Goal: Task Accomplishment & Management: Use online tool/utility

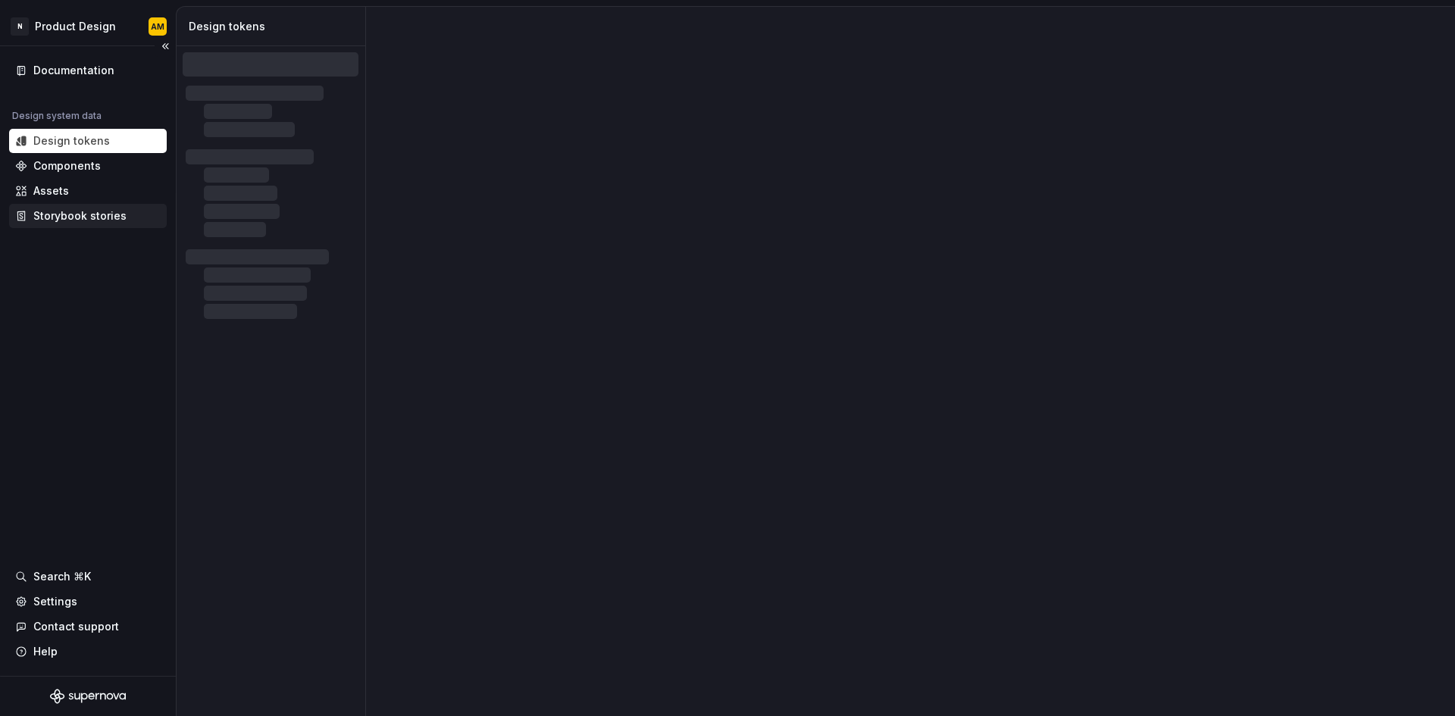
click at [92, 207] on div "Storybook stories" at bounding box center [88, 216] width 158 height 24
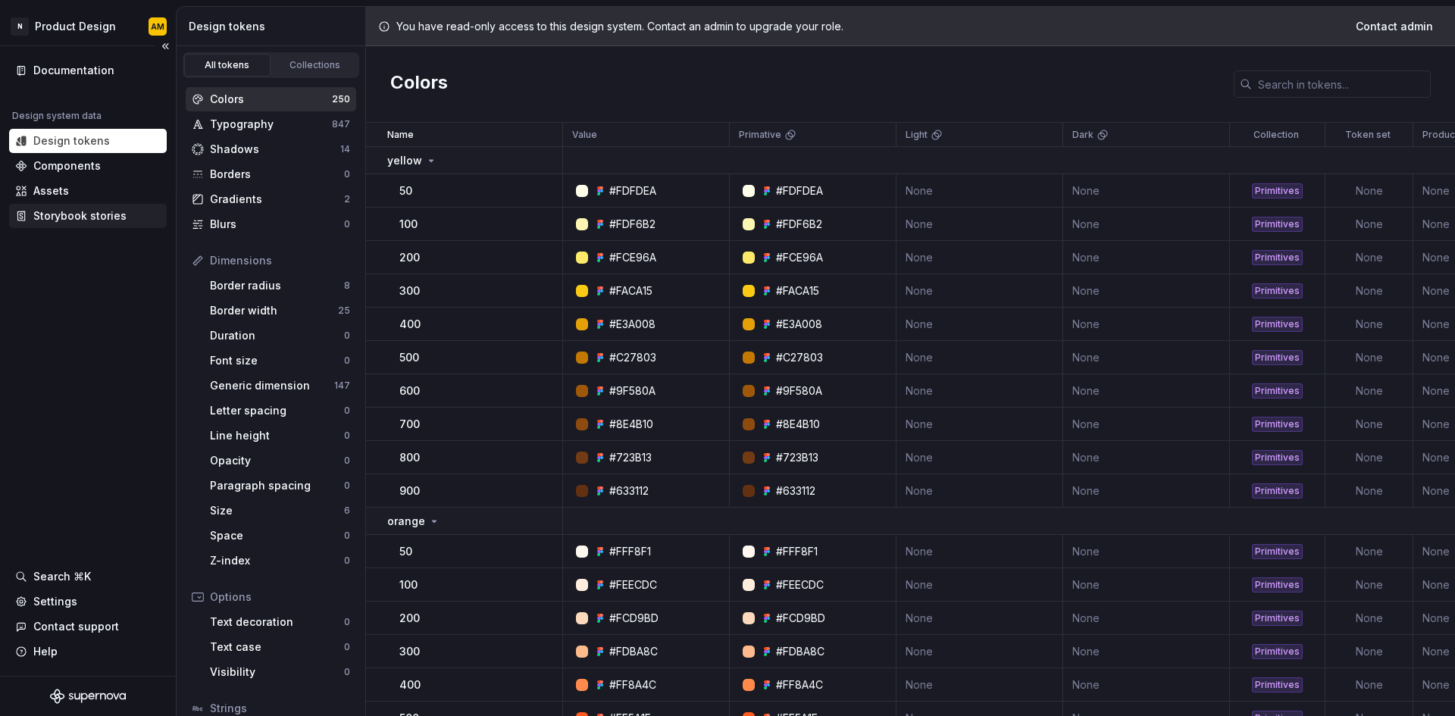
click at [90, 214] on div "Storybook stories" at bounding box center [79, 215] width 93 height 15
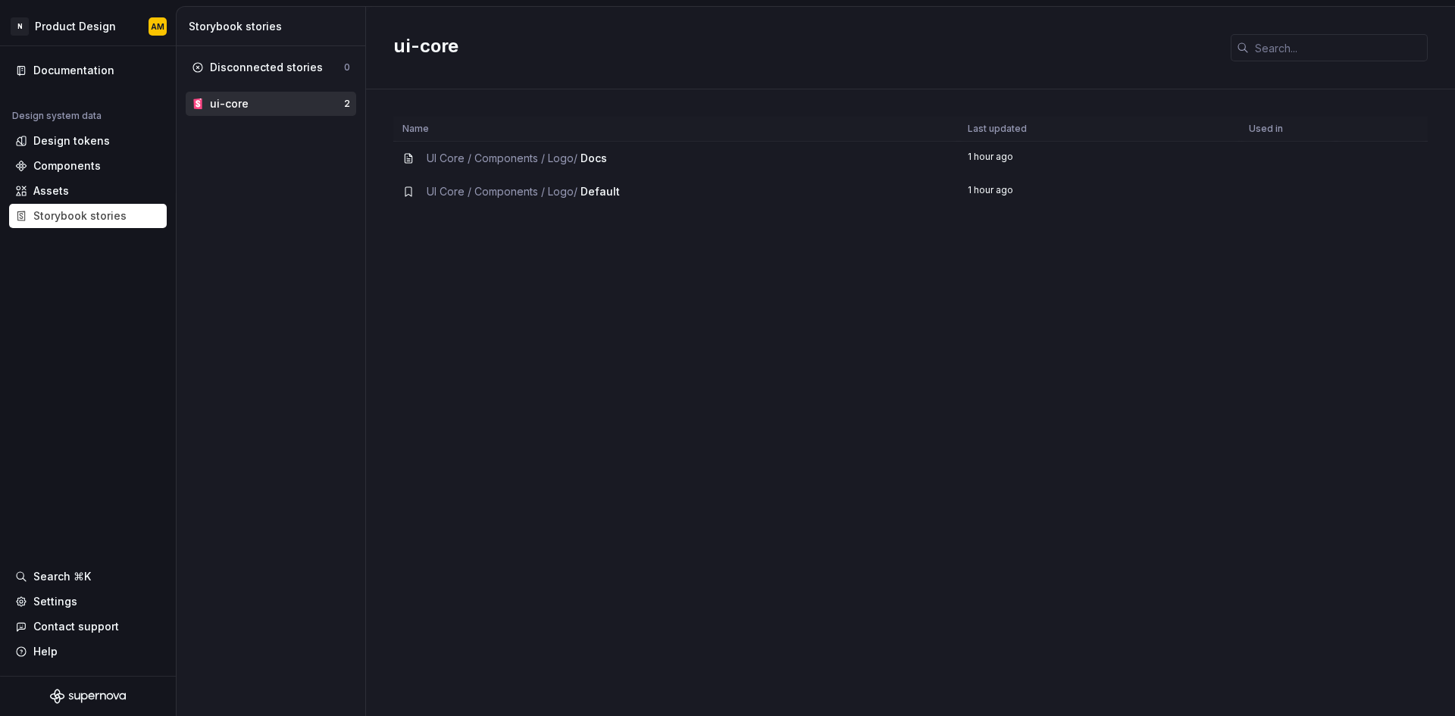
click at [274, 105] on div "ui-core" at bounding box center [277, 103] width 134 height 15
click at [242, 102] on div "ui-core" at bounding box center [229, 103] width 39 height 15
click at [81, 143] on div "Design tokens" at bounding box center [71, 140] width 77 height 15
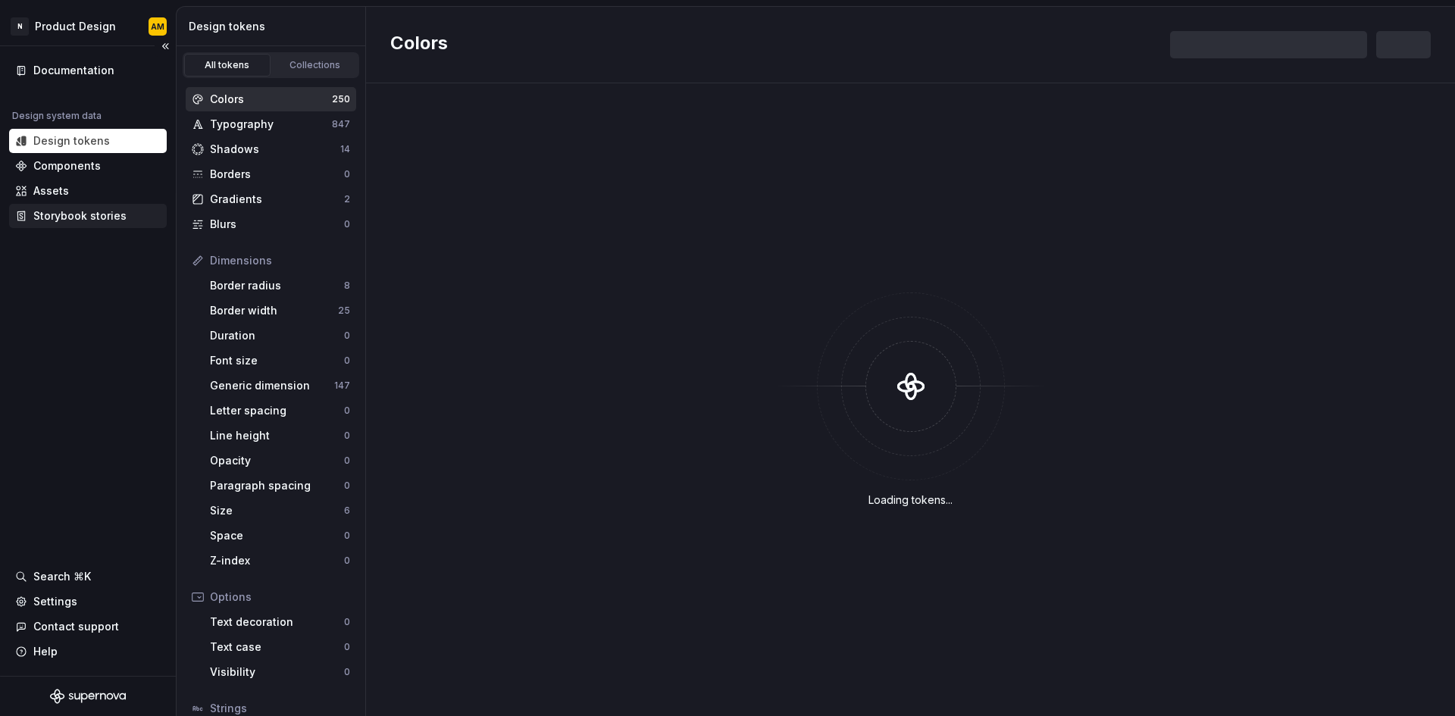
click at [79, 215] on div "Storybook stories" at bounding box center [79, 215] width 93 height 15
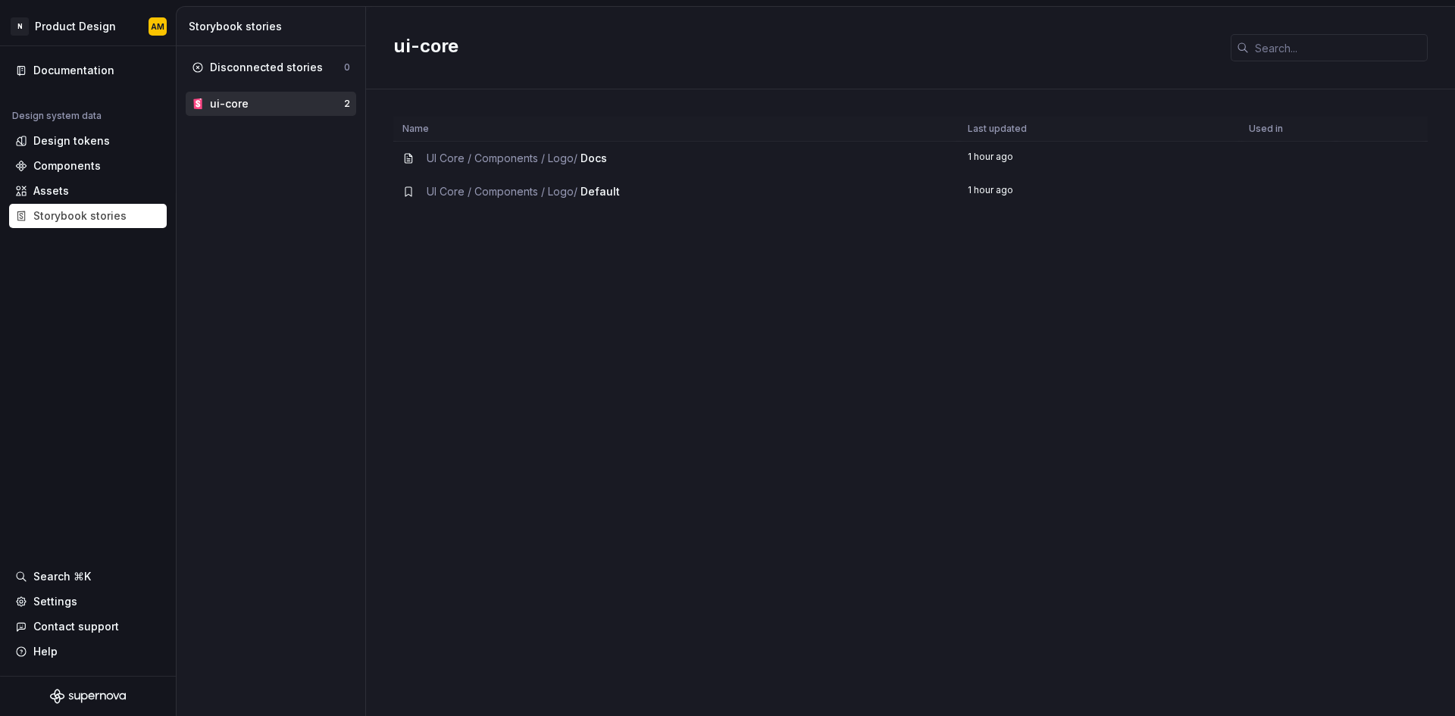
click at [580, 158] on div "UI Core / Components / Logo / Docs" at bounding box center [517, 158] width 180 height 15
click at [559, 155] on span "UI Core / Components / Logo /" at bounding box center [502, 158] width 151 height 13
click at [546, 200] on td "UI Core / Components / Logo / Default" at bounding box center [675, 191] width 565 height 33
click at [703, 238] on div "Name Last updated Used in UI Core / Components / Logo / Docs 1 hour ago UI Core…" at bounding box center [910, 417] width 1035 height 600
drag, startPoint x: 1278, startPoint y: 151, endPoint x: 1267, endPoint y: 154, distance: 11.8
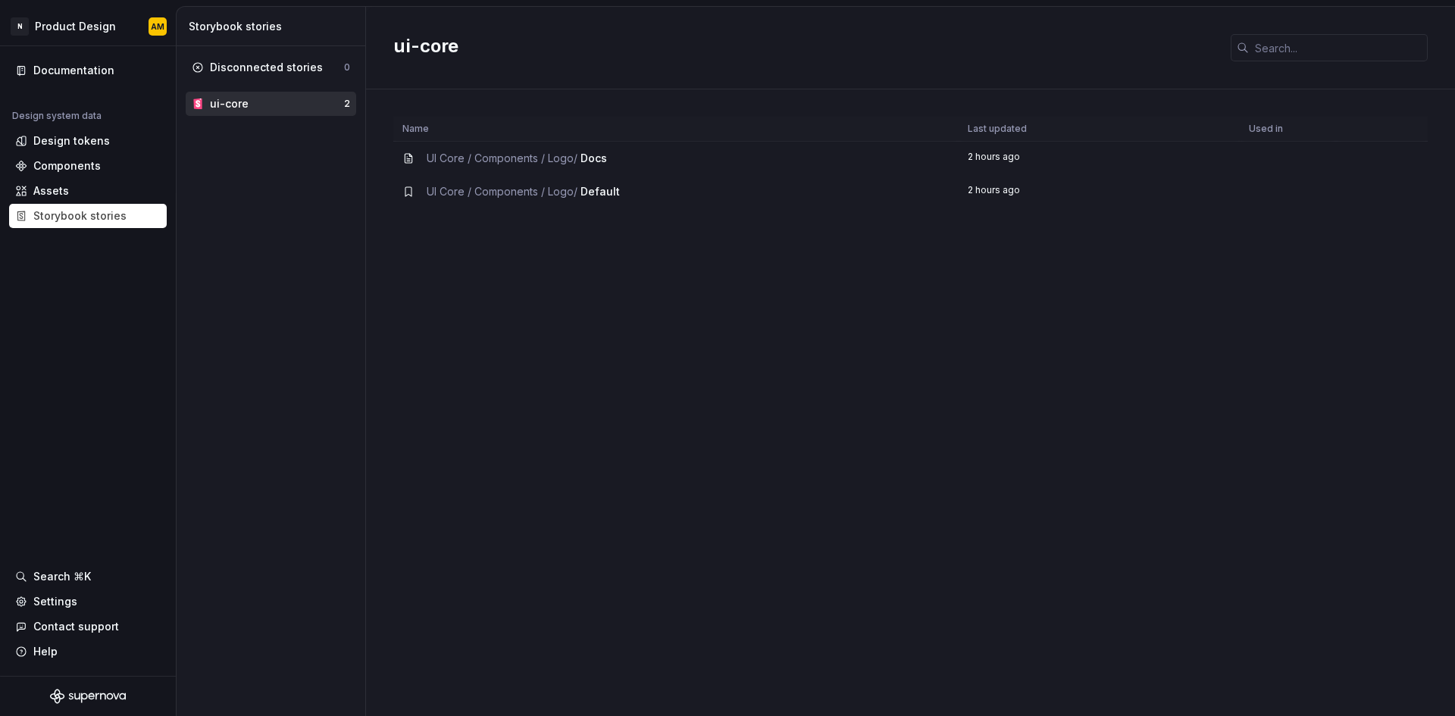
click at [1278, 151] on td at bounding box center [1288, 159] width 96 height 34
click at [1215, 193] on td "2 hours ago" at bounding box center [1100, 191] width 282 height 33
click at [89, 186] on div "Assets" at bounding box center [88, 190] width 146 height 15
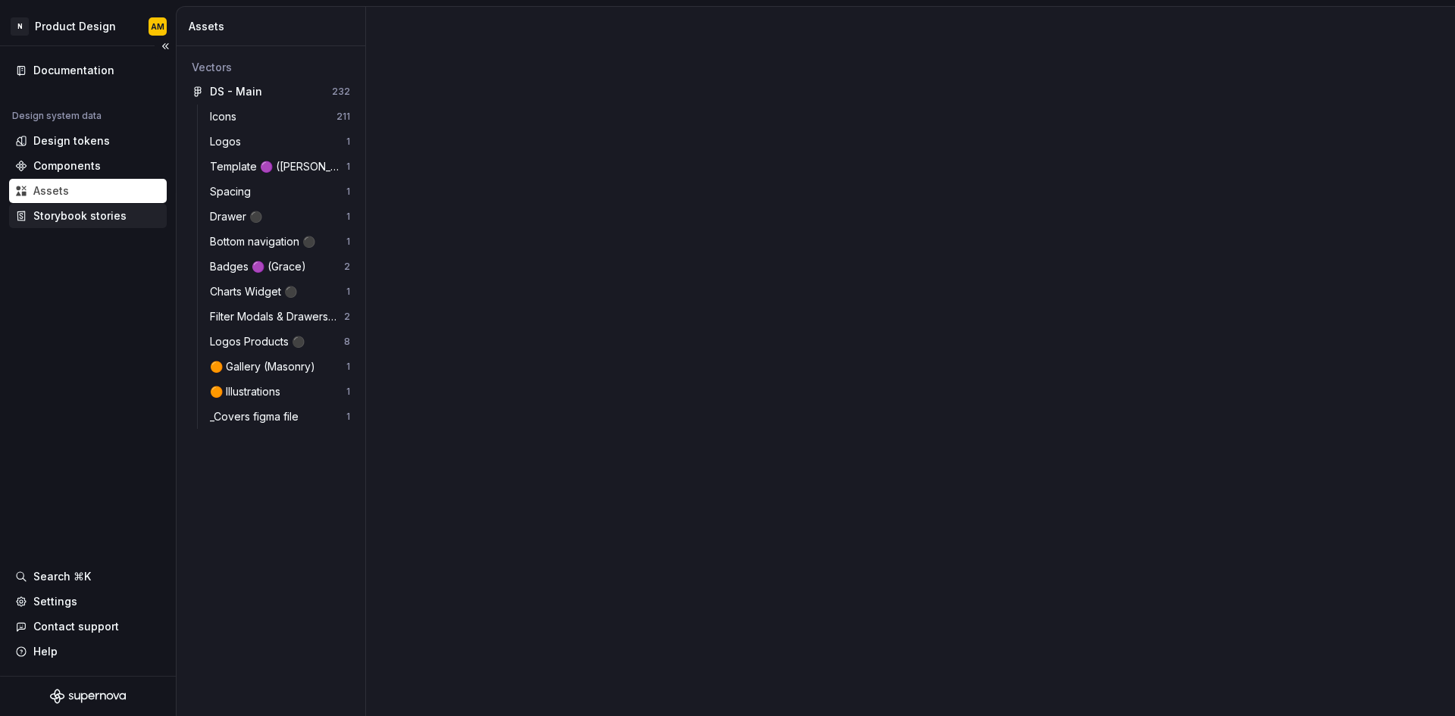
click at [80, 221] on div "Storybook stories" at bounding box center [79, 215] width 93 height 15
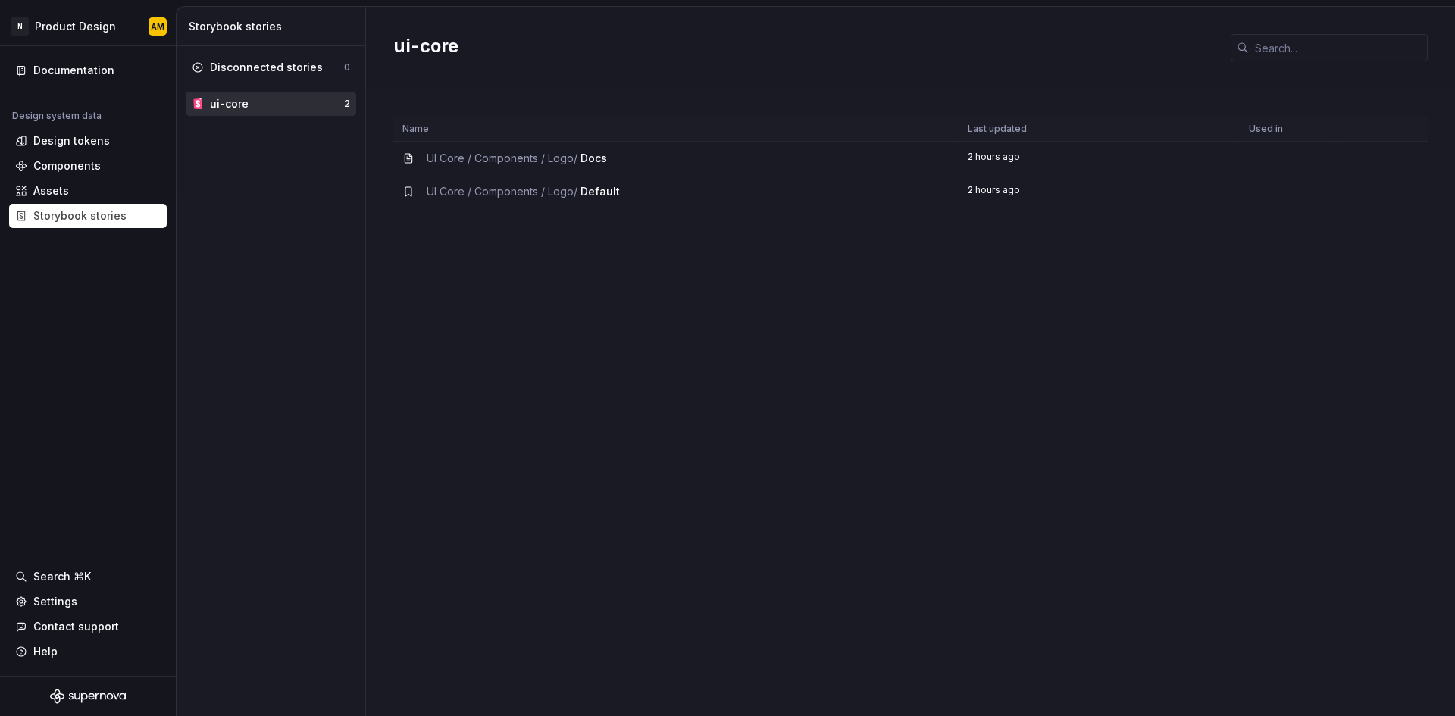
click at [407, 155] on icon at bounding box center [408, 158] width 12 height 12
click at [403, 208] on div "Name Last updated Used in UI Core / Components / Logo / Docs 2 hours ago UI Cor…" at bounding box center [910, 417] width 1035 height 600
click at [405, 195] on icon at bounding box center [408, 192] width 12 height 12
click at [47, 163] on div "Components" at bounding box center [66, 165] width 67 height 15
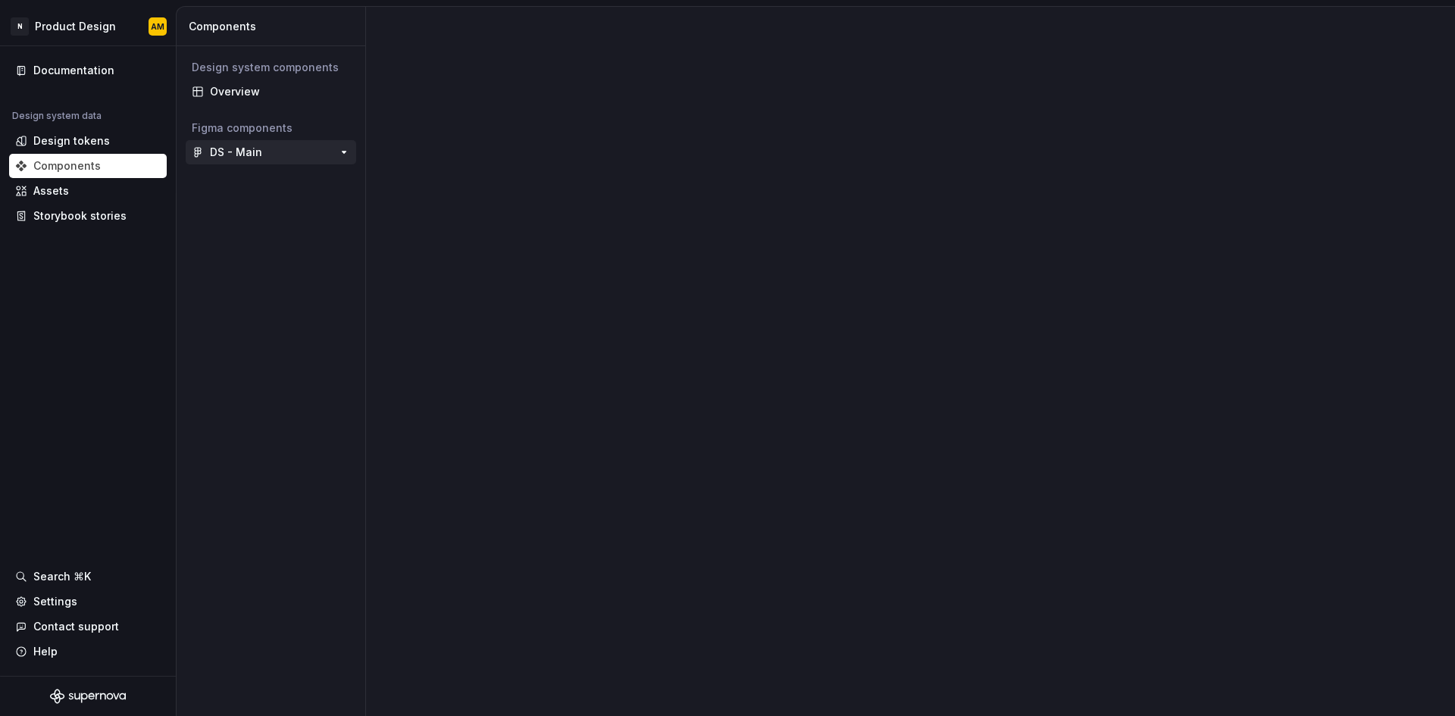
click at [243, 158] on div "DS - Main" at bounding box center [236, 152] width 52 height 15
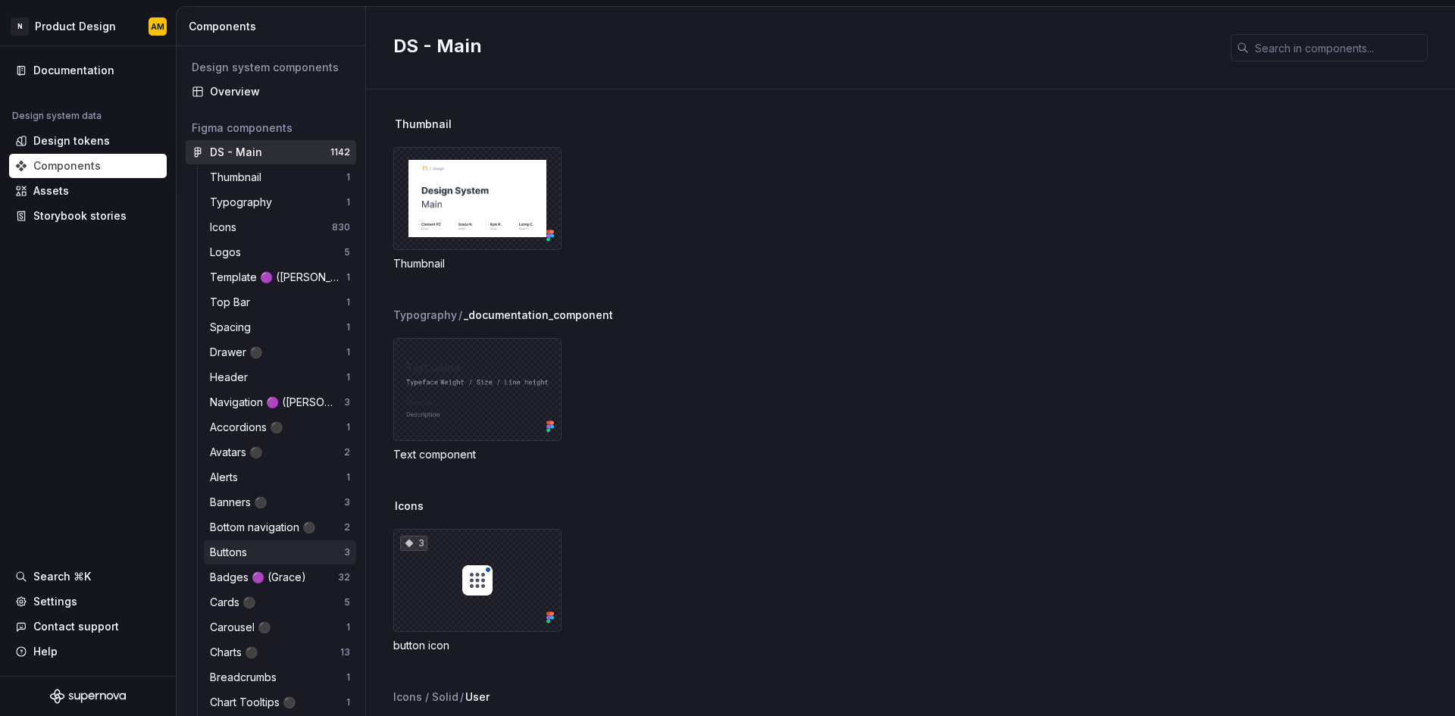
click at [249, 550] on div "Buttons" at bounding box center [231, 552] width 43 height 15
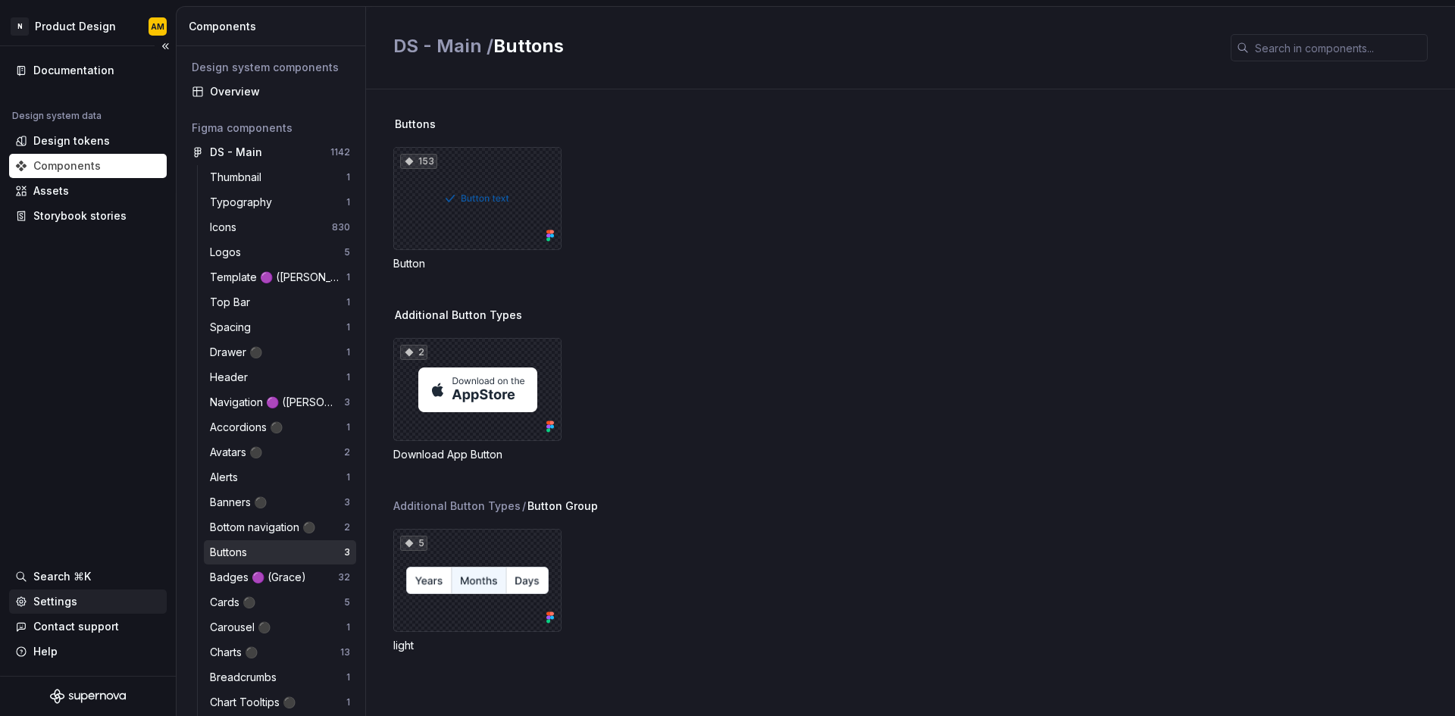
click at [56, 605] on div "Settings" at bounding box center [55, 601] width 44 height 15
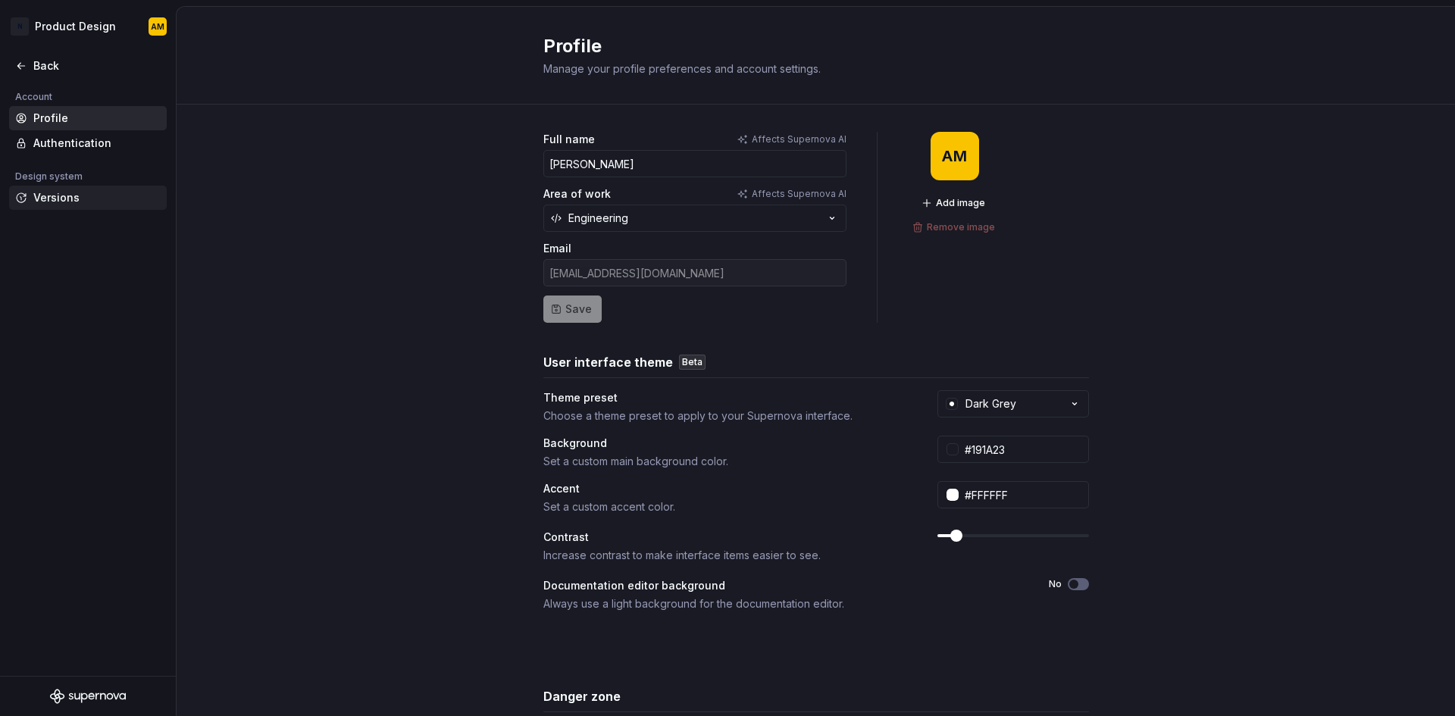
click at [58, 205] on div "Versions" at bounding box center [96, 197] width 127 height 15
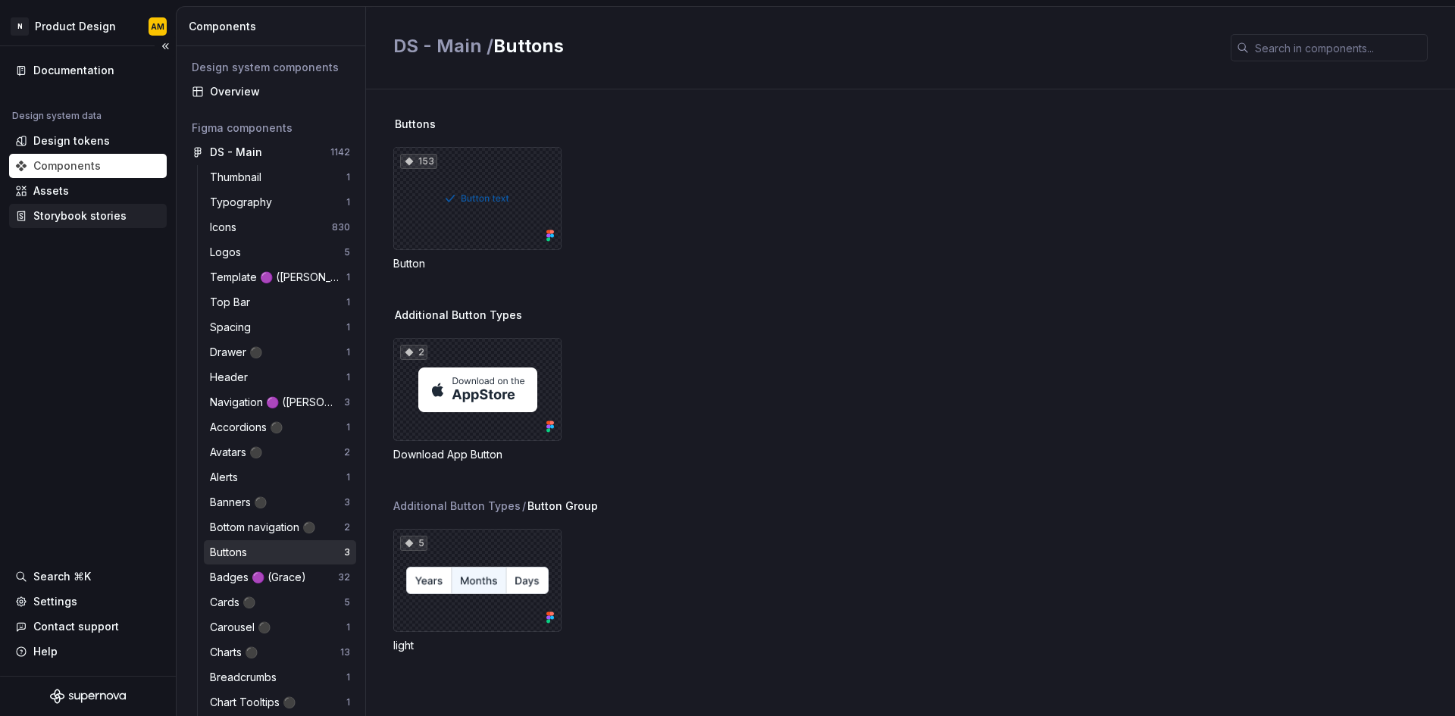
click at [45, 209] on div "Storybook stories" at bounding box center [79, 215] width 93 height 15
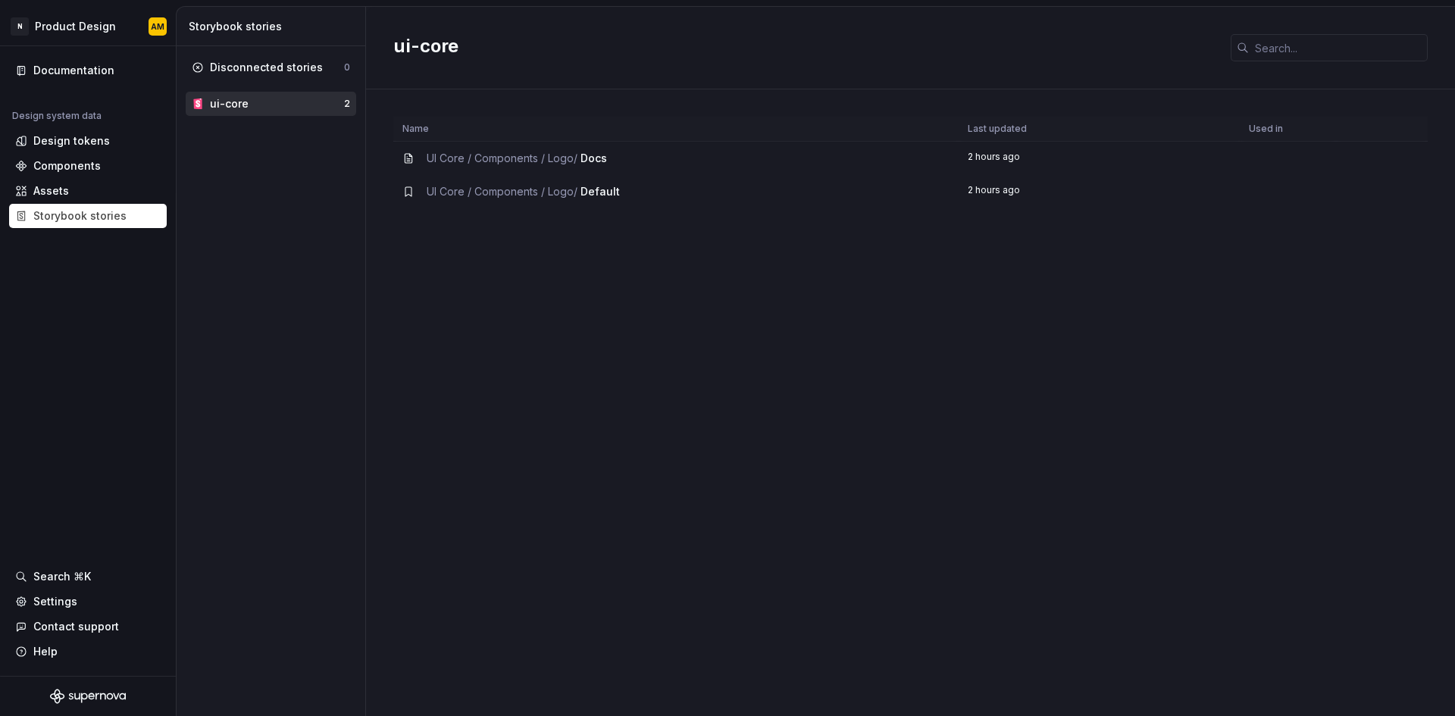
click at [593, 161] on span "Docs" at bounding box center [594, 158] width 27 height 13
click at [603, 199] on td "UI Core / Components / Logo / Default" at bounding box center [675, 191] width 565 height 33
click at [566, 155] on span "UI Core / Components / Logo /" at bounding box center [502, 158] width 151 height 13
click at [442, 158] on span "UI Core / Components / Logo /" at bounding box center [502, 158] width 151 height 13
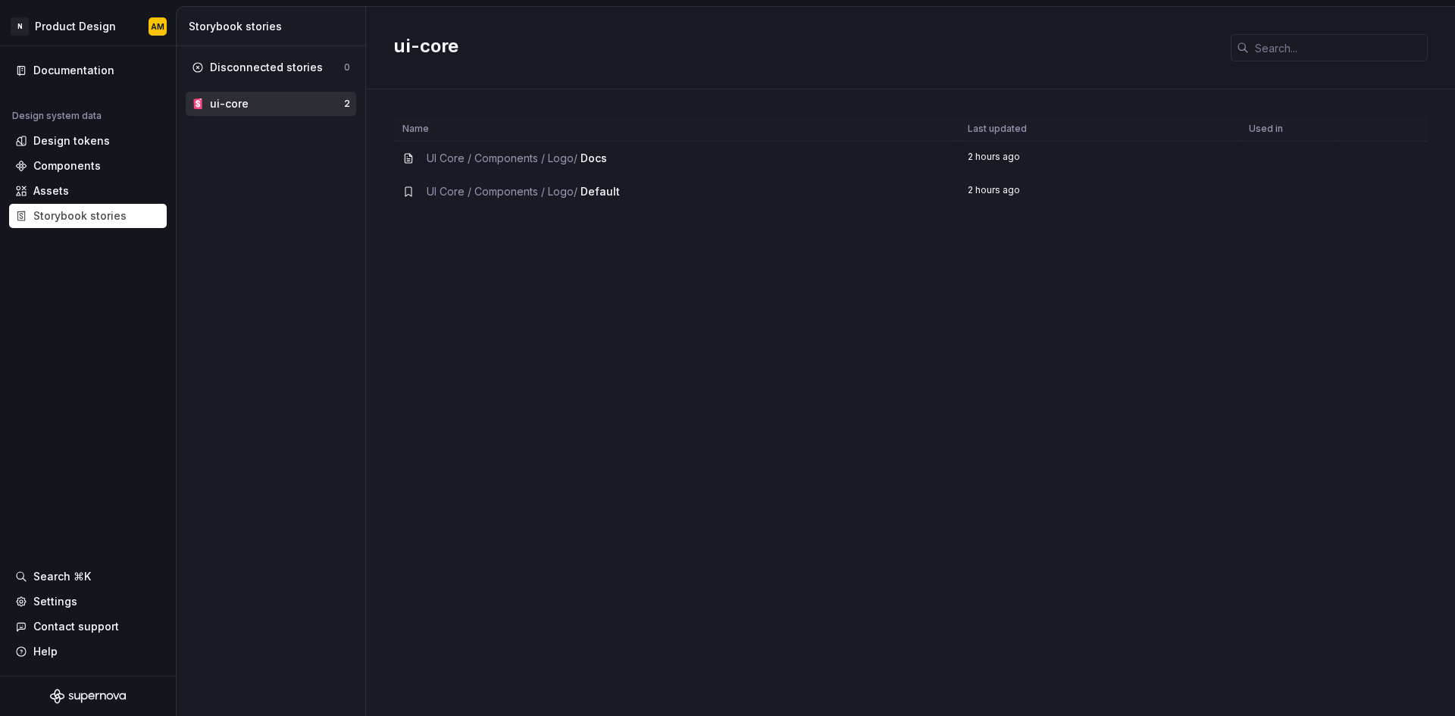
click at [262, 198] on div "Disconnected stories 0 ui-core 2" at bounding box center [271, 381] width 189 height 670
click at [272, 59] on div "Disconnected stories 0" at bounding box center [271, 67] width 171 height 24
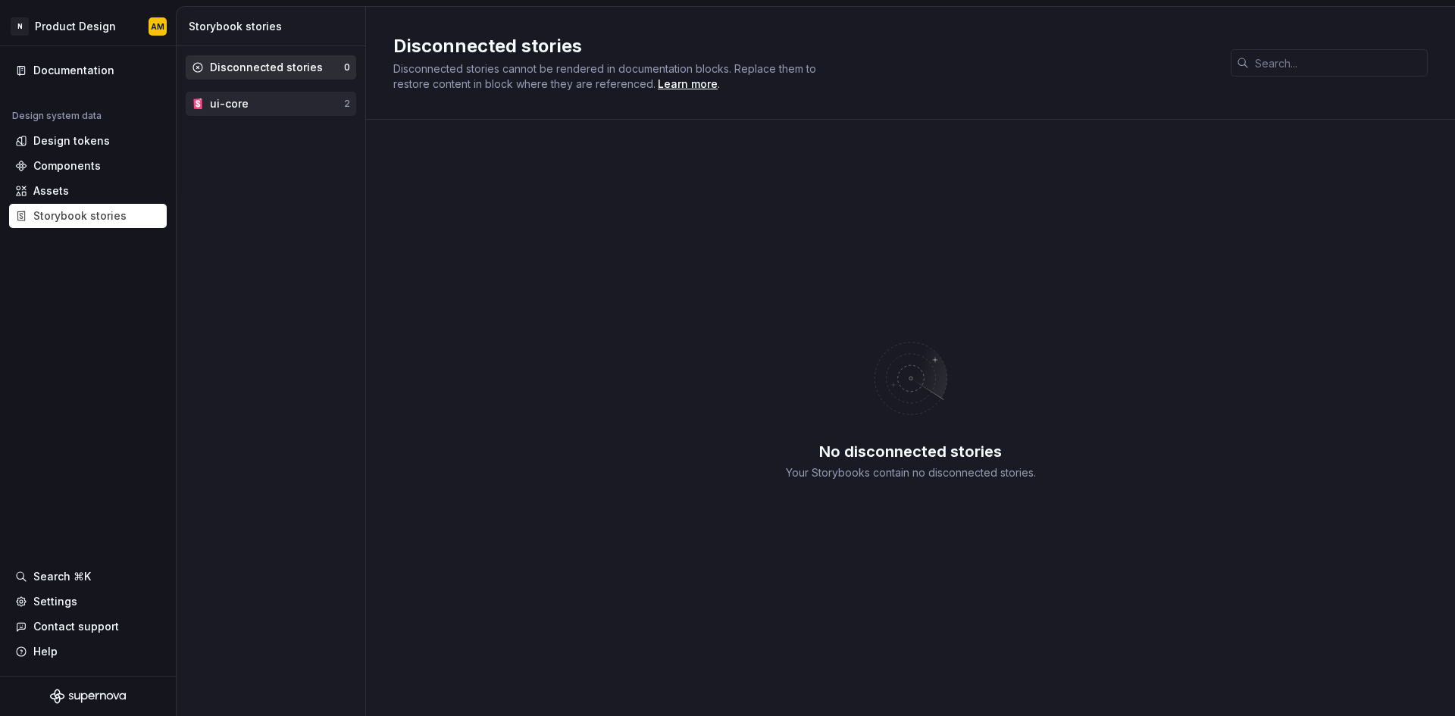
click at [268, 104] on div "ui-core" at bounding box center [277, 103] width 134 height 15
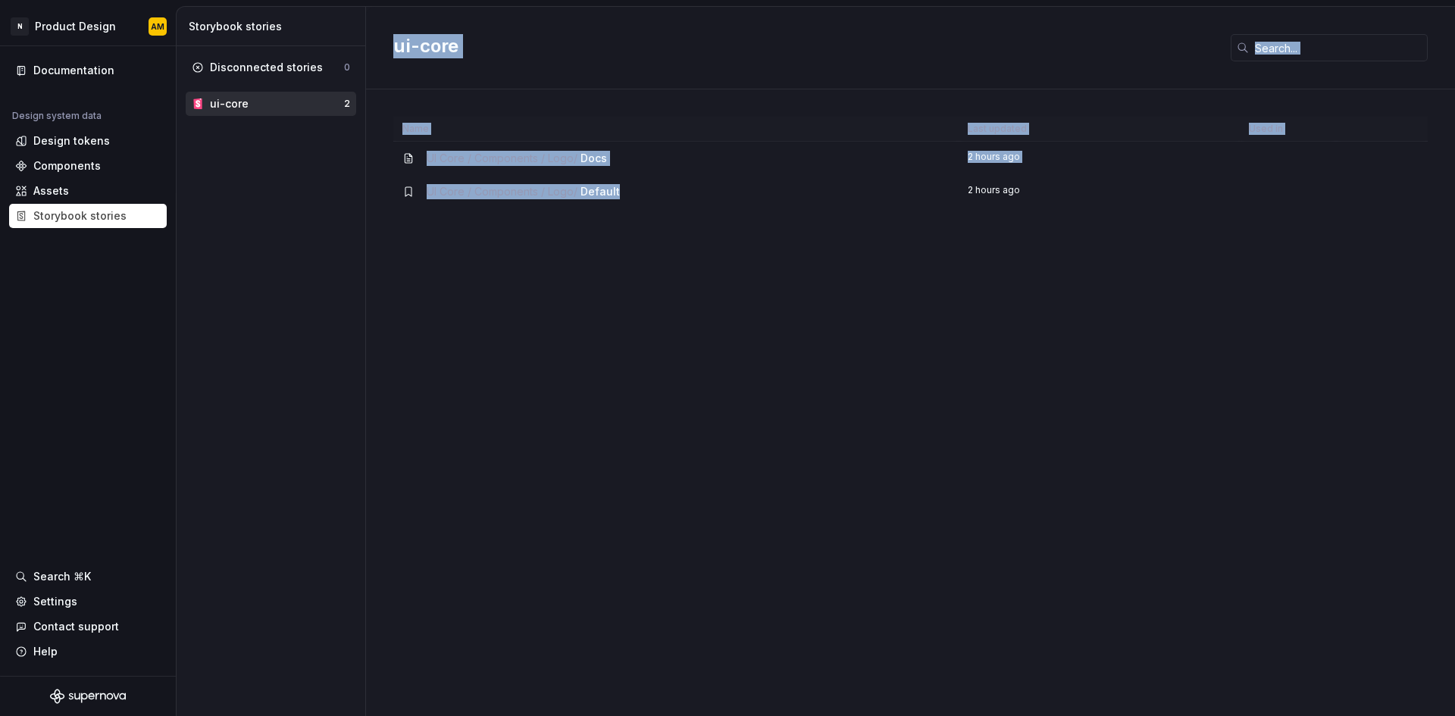
drag, startPoint x: 665, startPoint y: 195, endPoint x: 349, endPoint y: 141, distance: 319.9
click at [349, 141] on div "Storybook stories Disconnected stories 0 ui-core 2 ui-core Name Last updated Us…" at bounding box center [816, 361] width 1279 height 709
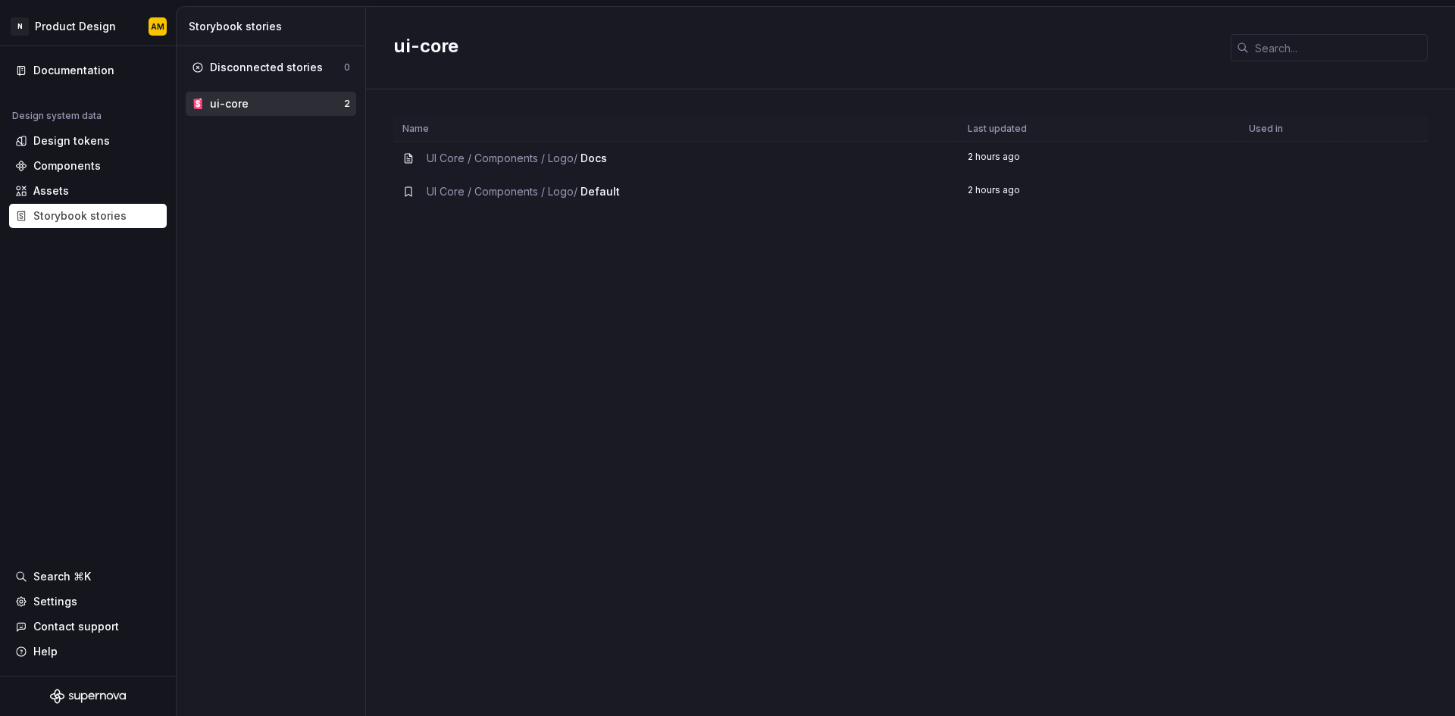
click at [307, 210] on div "Disconnected stories 0 ui-core 2" at bounding box center [271, 381] width 189 height 670
click at [1206, 271] on div "Name Last updated Used in UI Core / Components / Logo / Docs 2 hours ago UI Cor…" at bounding box center [910, 417] width 1035 height 600
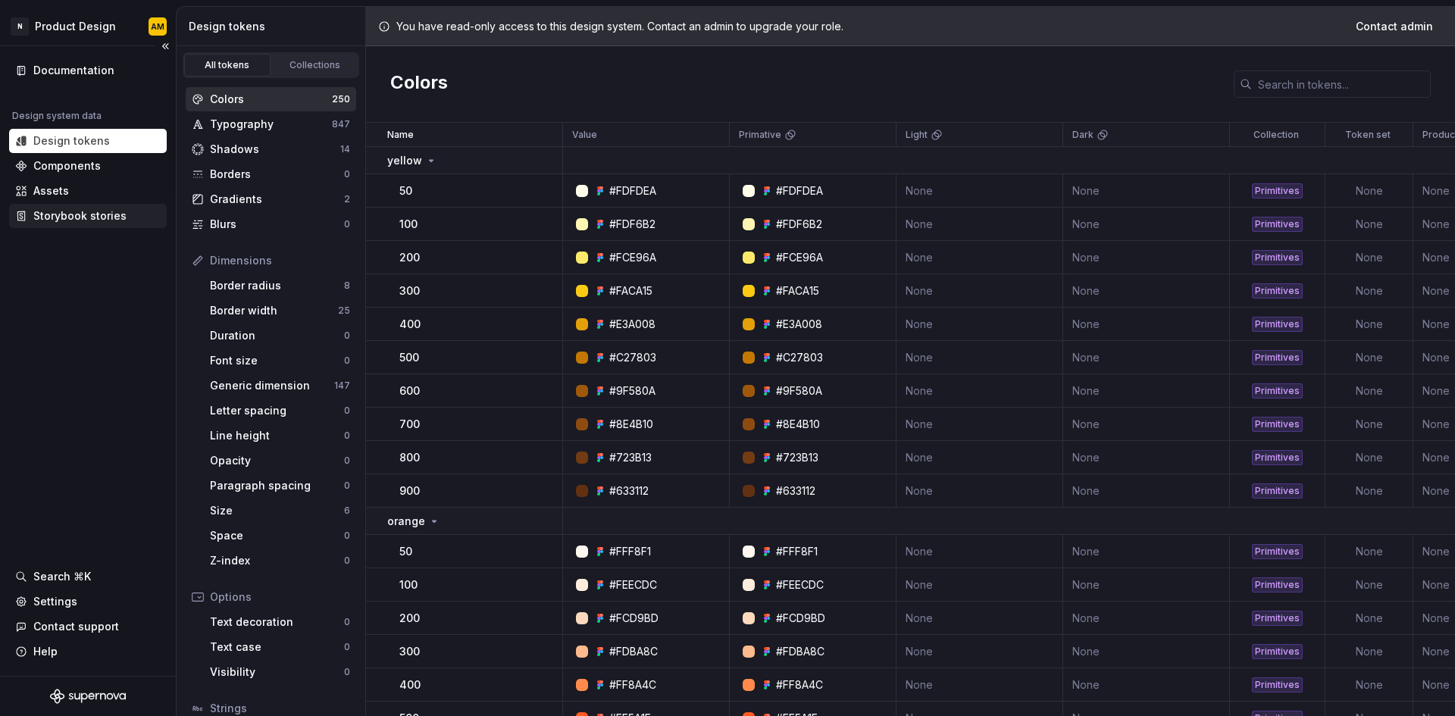
click at [85, 210] on div "Storybook stories" at bounding box center [79, 215] width 93 height 15
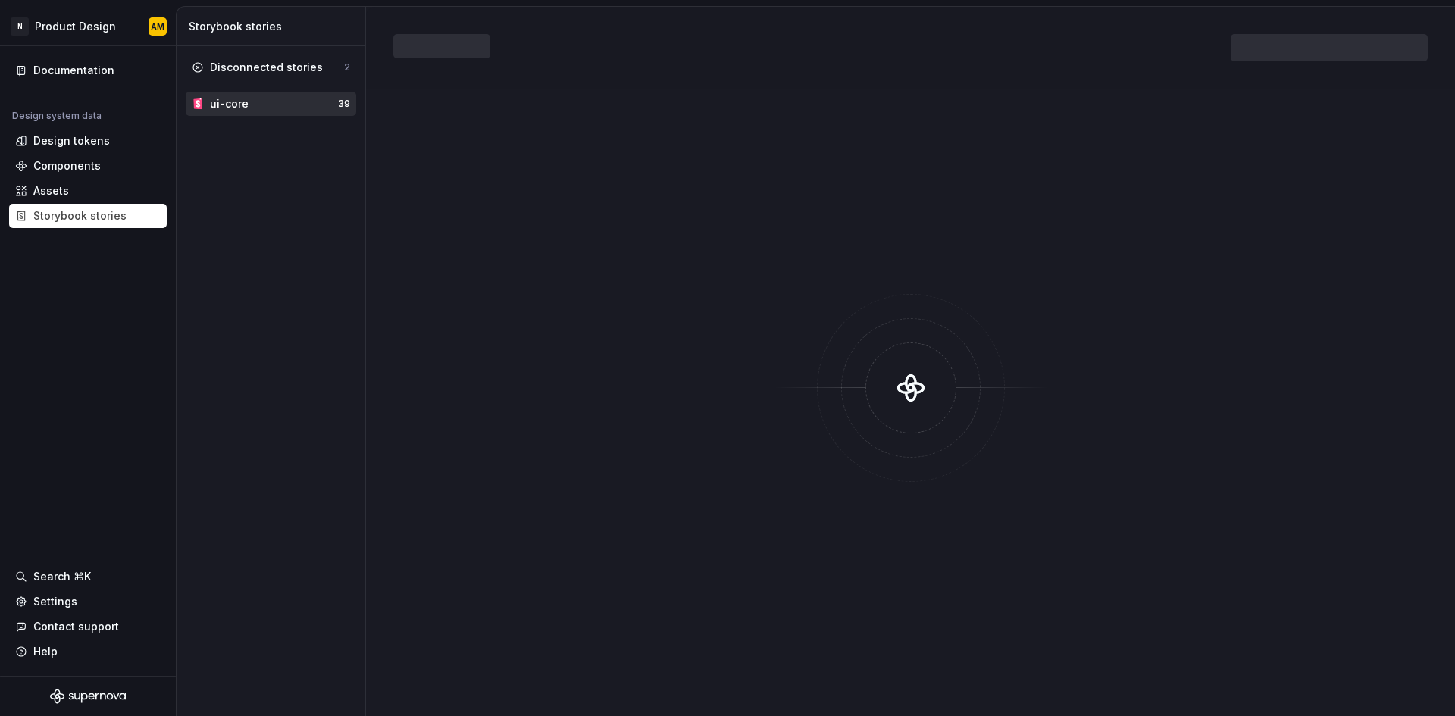
click at [512, 161] on div at bounding box center [910, 388] width 1035 height 542
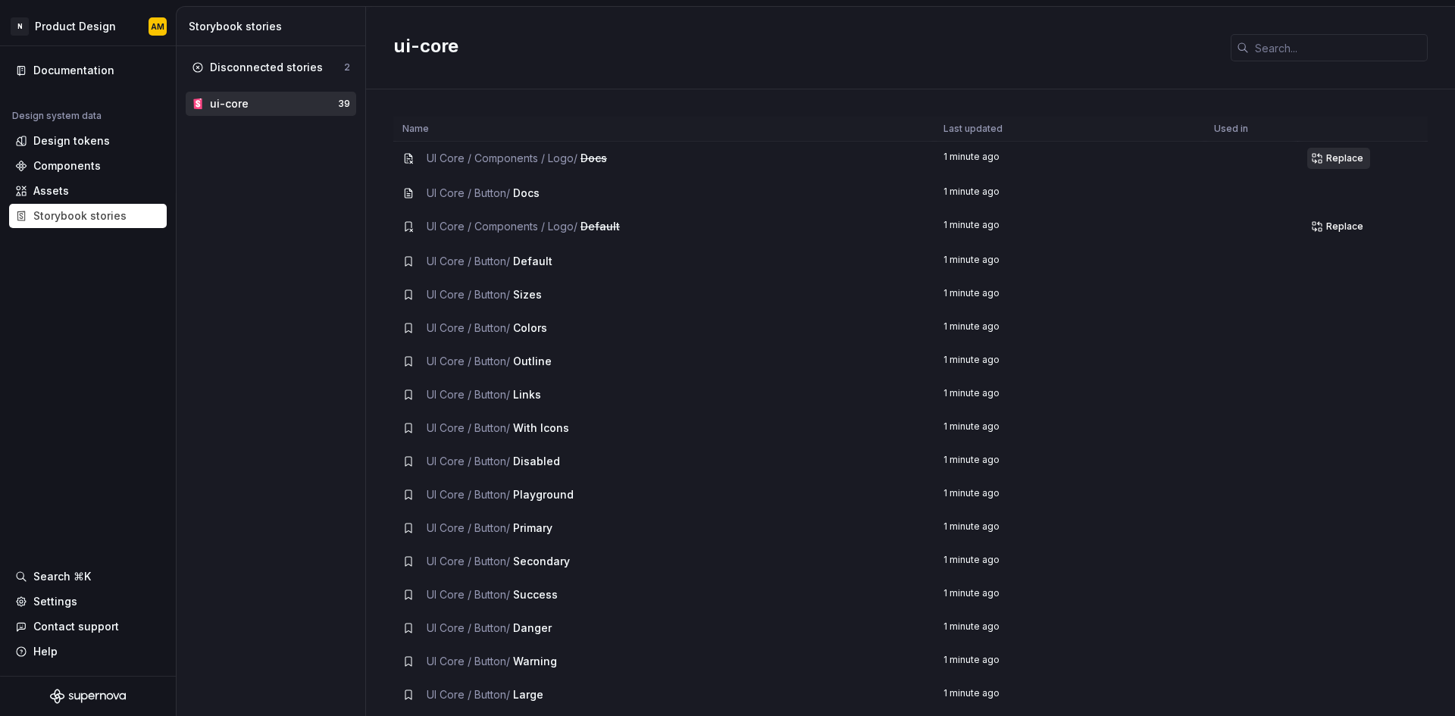
click at [1327, 158] on span "Replace" at bounding box center [1344, 158] width 37 height 12
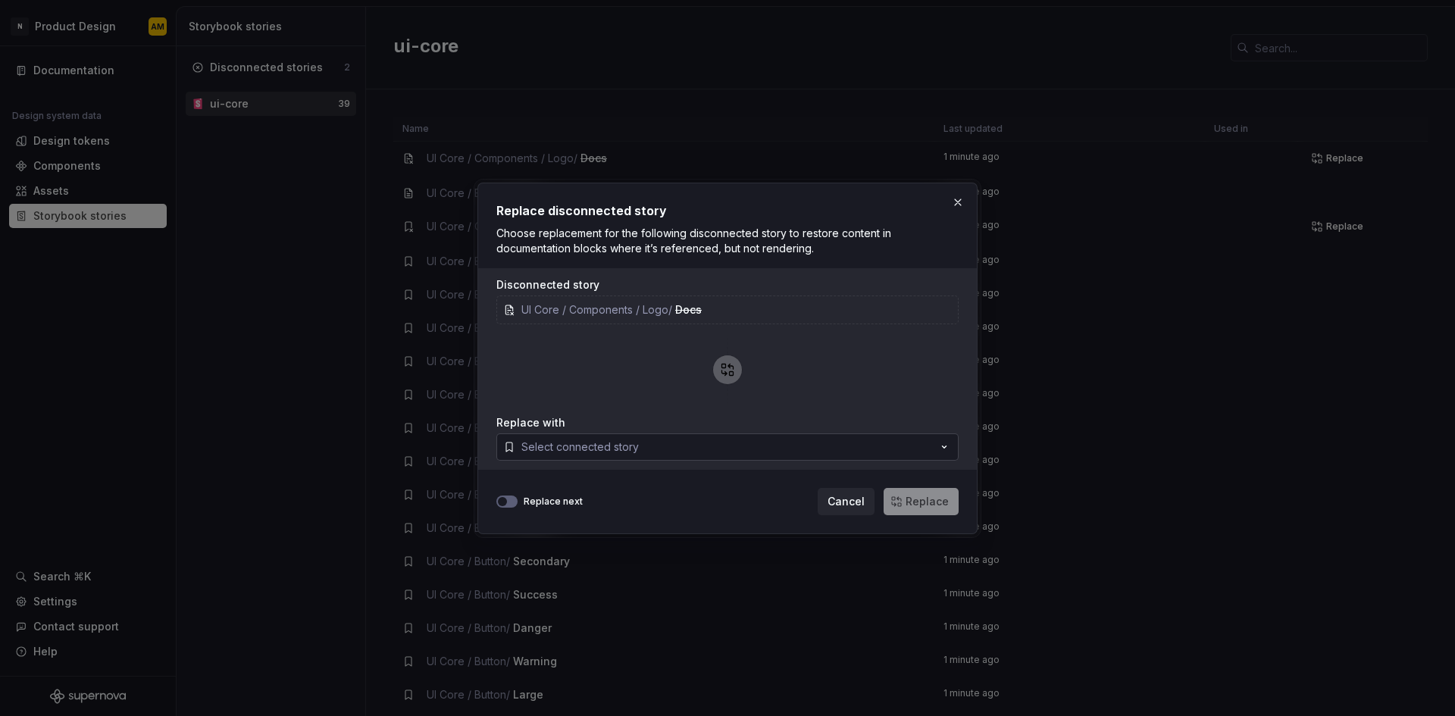
click at [650, 448] on button "Select connected story" at bounding box center [727, 447] width 462 height 27
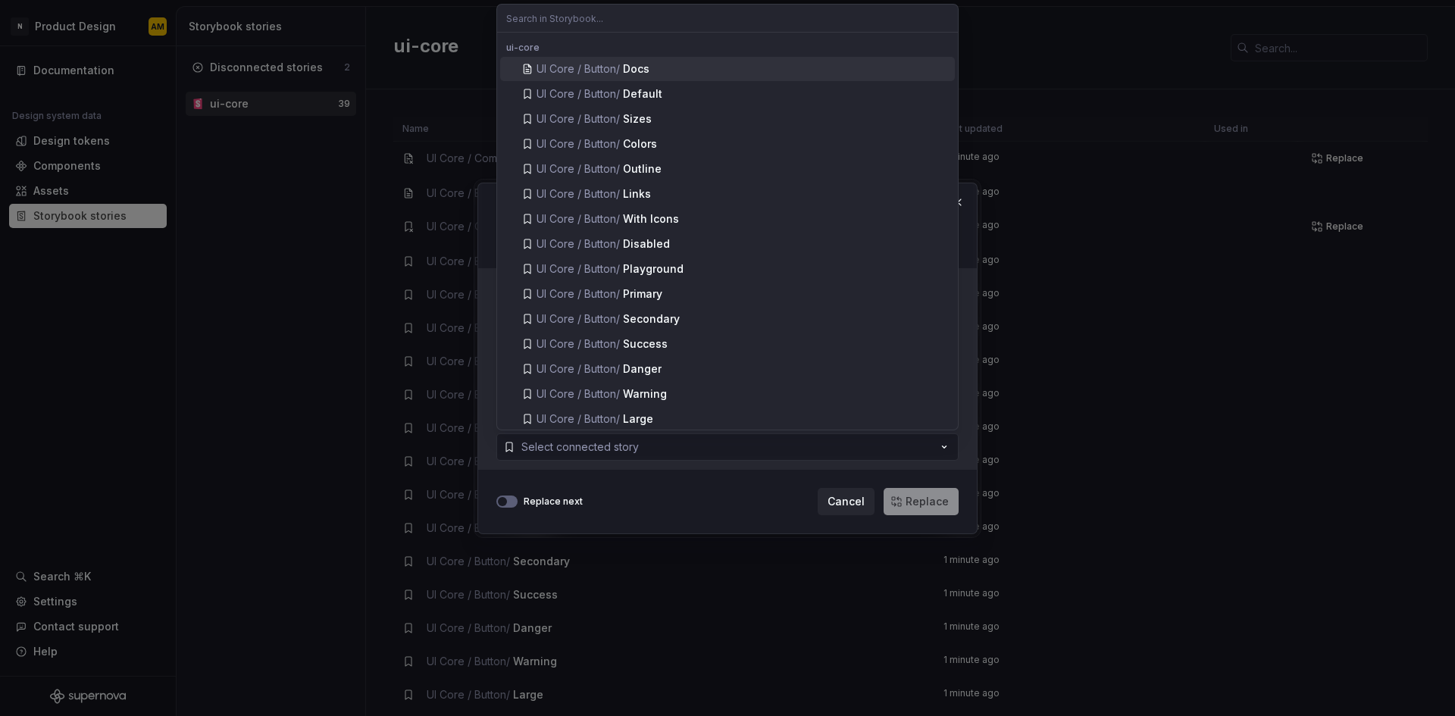
click at [580, 64] on span "UI Core / Button /" at bounding box center [578, 68] width 83 height 13
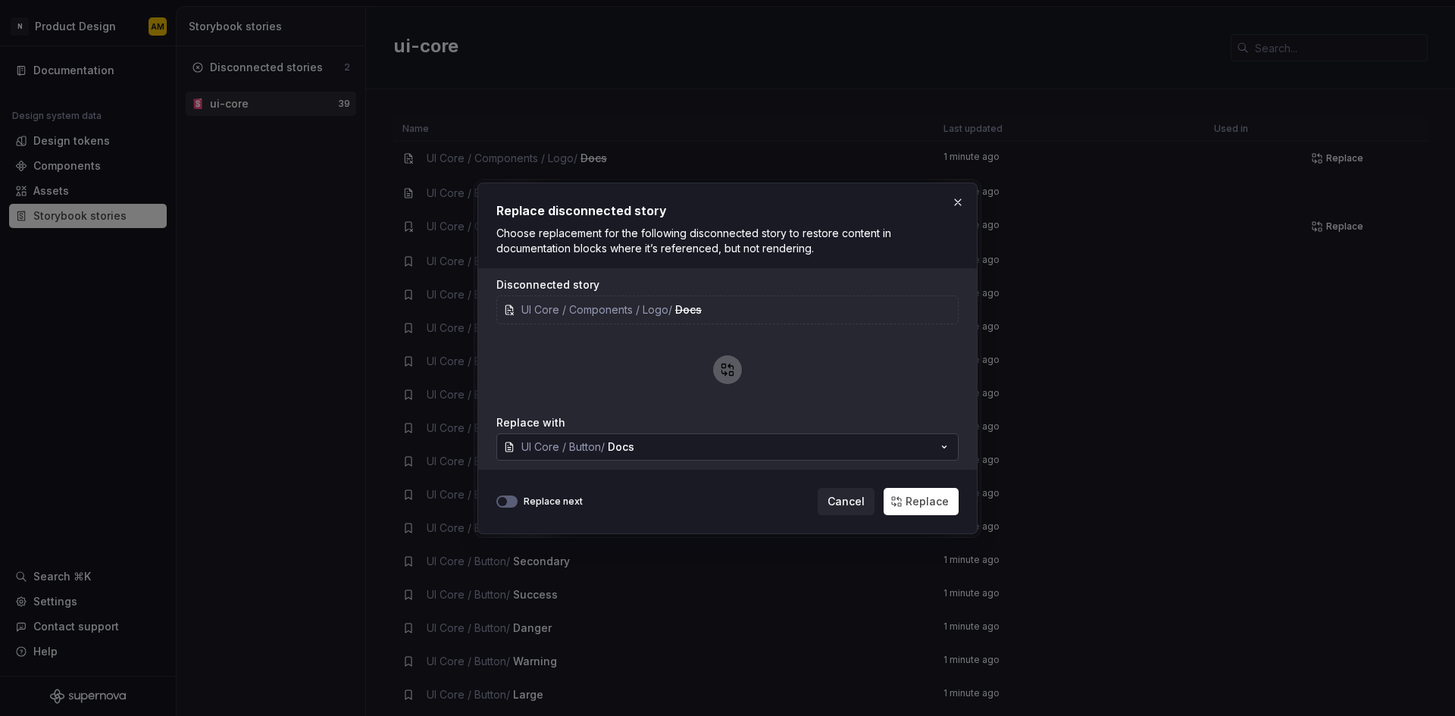
click at [750, 450] on button "UI Core / Button / Docs" at bounding box center [727, 447] width 462 height 27
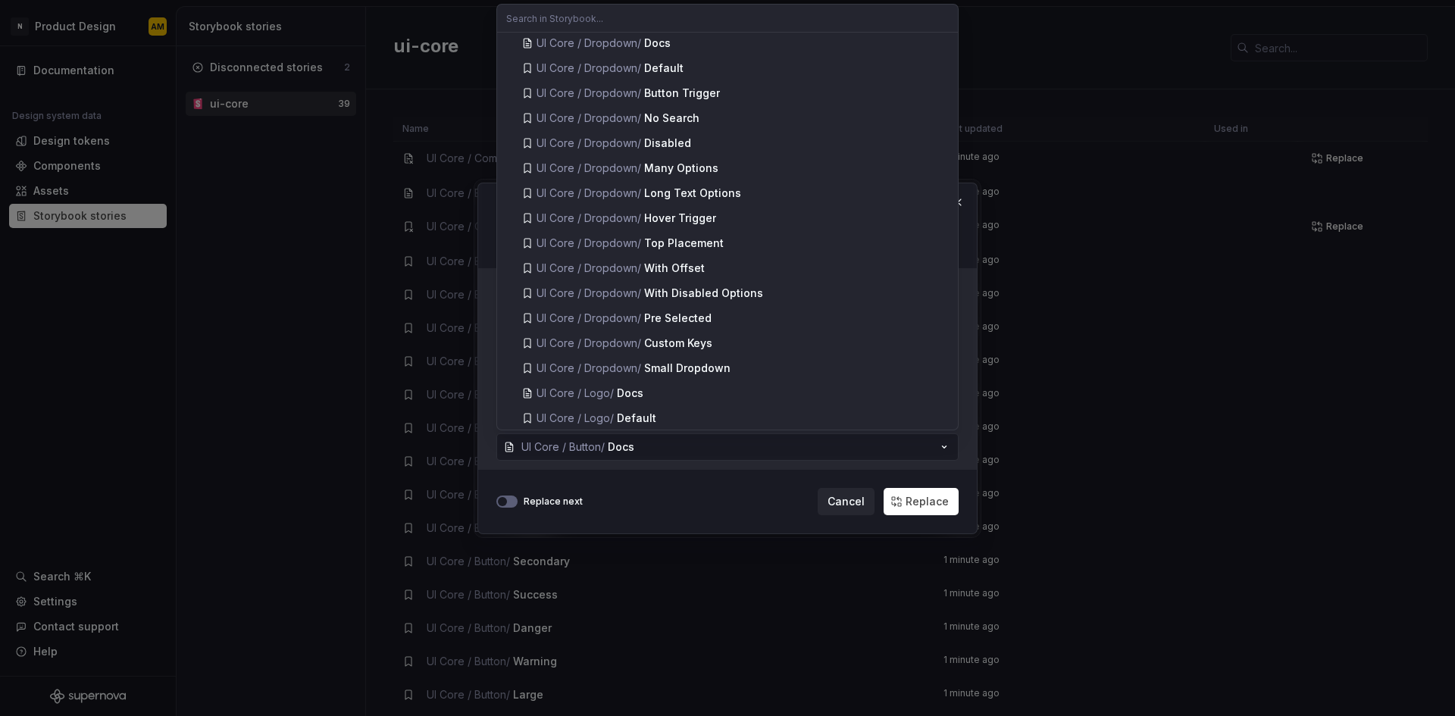
scroll to position [555, 0]
click at [642, 381] on span "UI Core / Logo / Docs" at bounding box center [727, 389] width 455 height 24
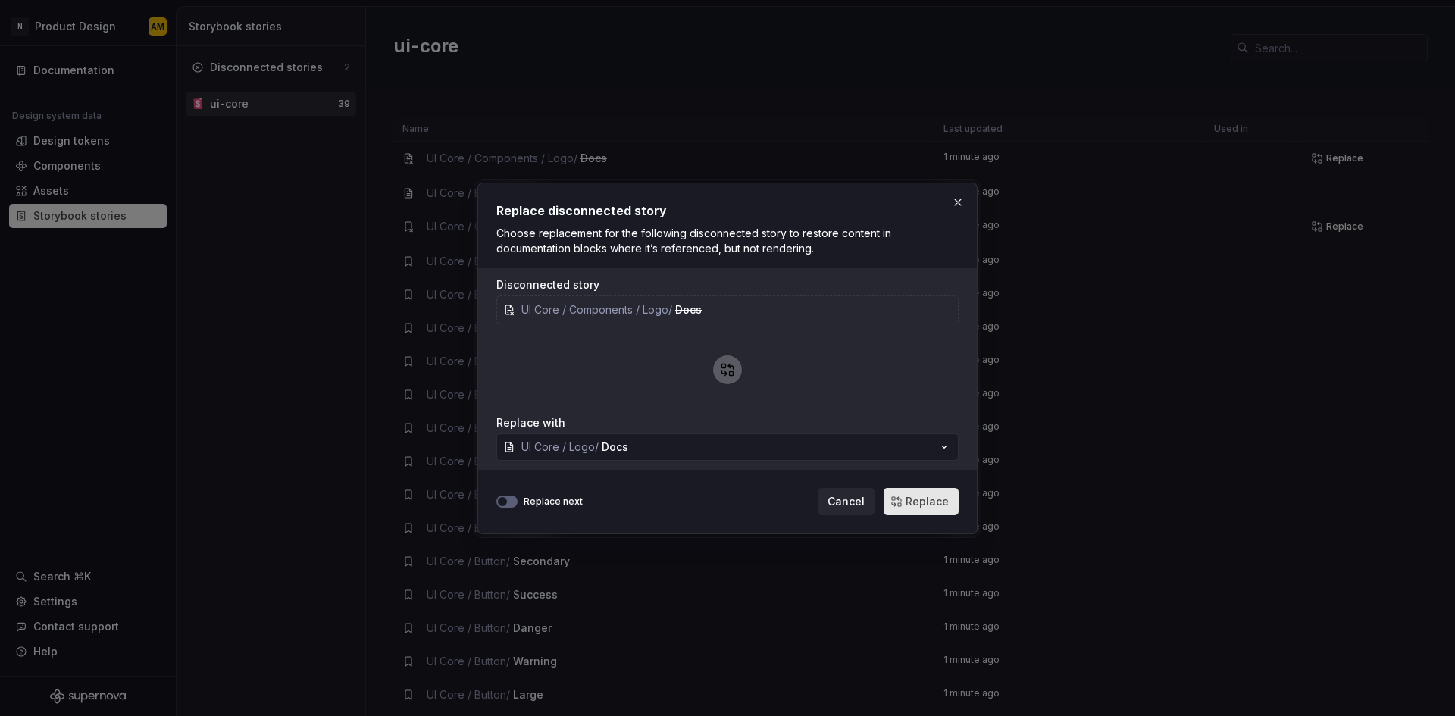
click at [905, 499] on button "Replace" at bounding box center [921, 501] width 75 height 27
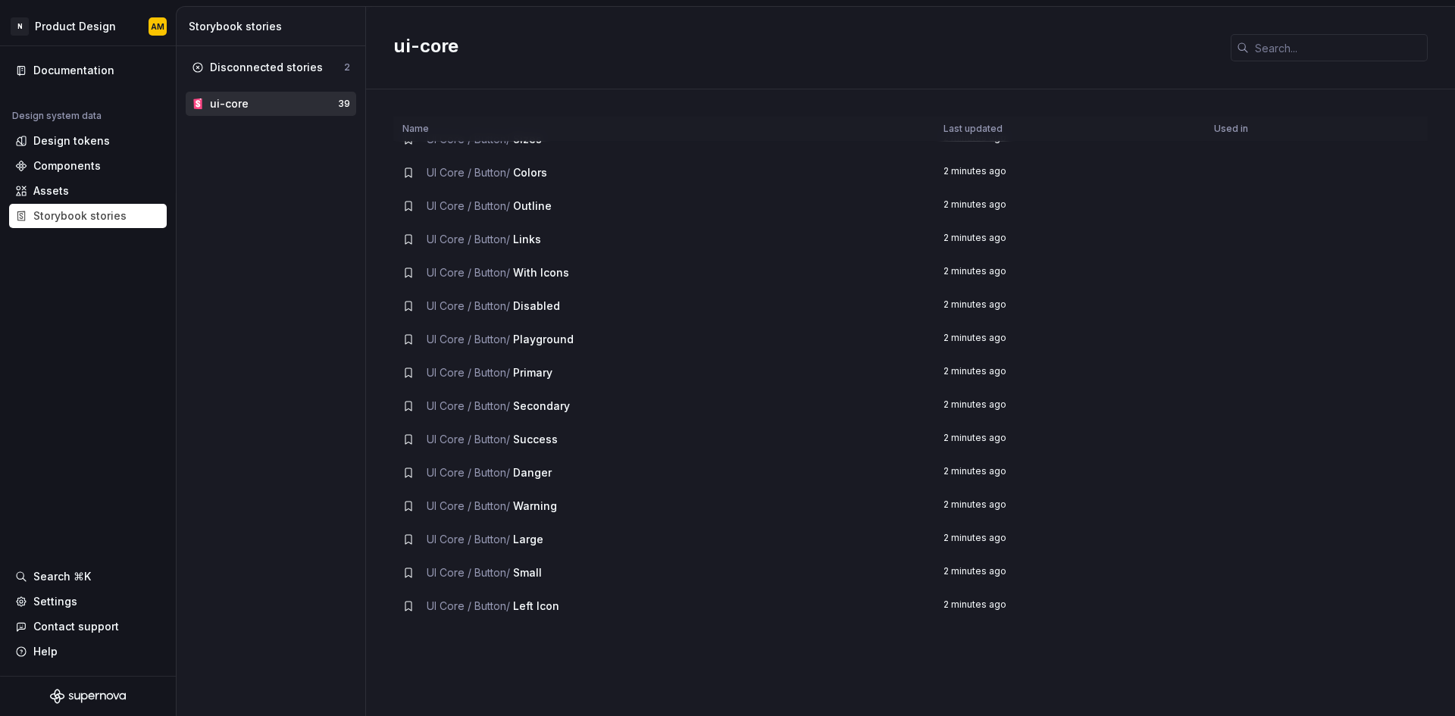
scroll to position [0, 0]
